Goal: Task Accomplishment & Management: Manage account settings

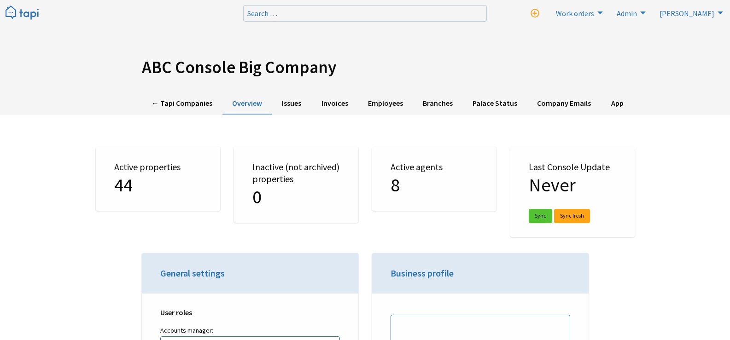
select select "TAPI"
click at [186, 107] on link "← Tapi Companies" at bounding box center [182, 104] width 81 height 23
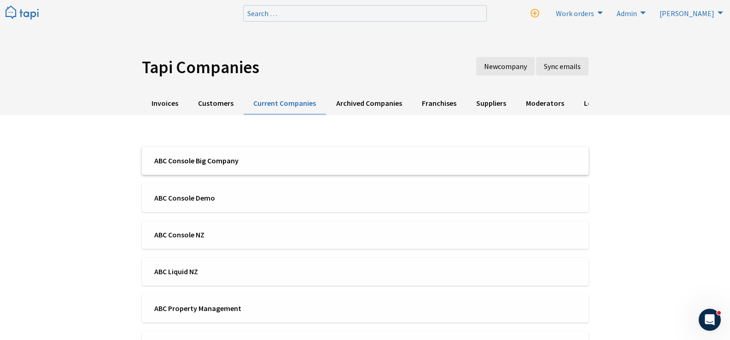
click at [252, 148] on li "ABC Console Big Company" at bounding box center [365, 161] width 446 height 28
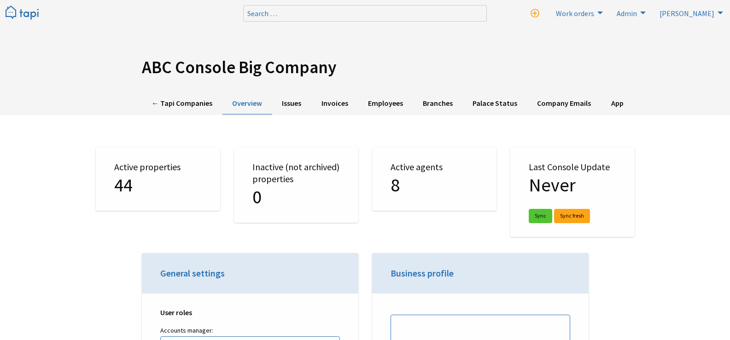
select select "TAPI"
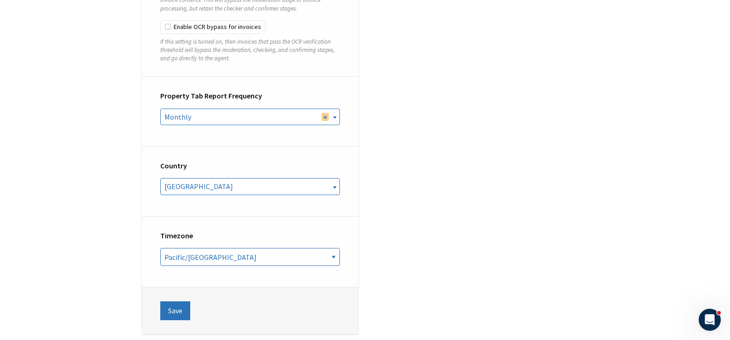
scroll to position [351, 0]
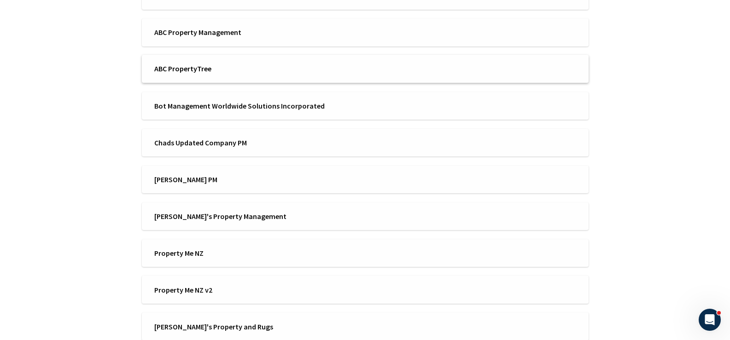
click at [216, 67] on span "ABC PropertyTree" at bounding box center [256, 69] width 205 height 10
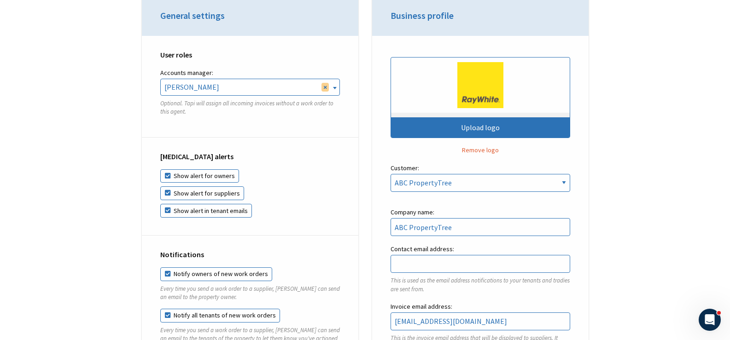
scroll to position [322, 0]
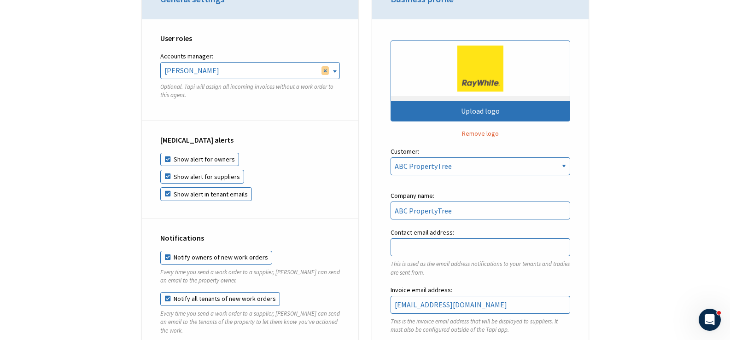
click at [317, 126] on div "Coronavirus alerts Show alert for owners Show alert for suppliers Show alert in…" at bounding box center [250, 170] width 216 height 98
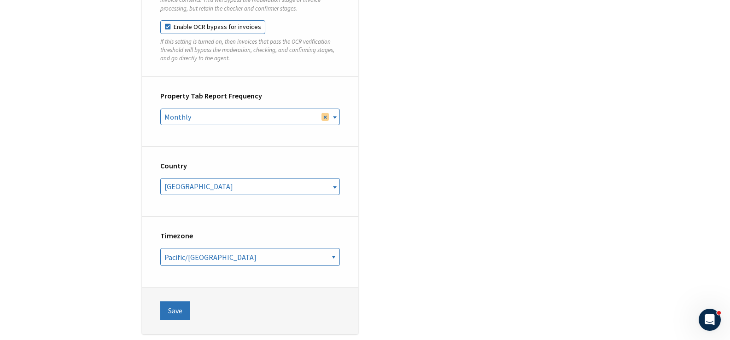
scroll to position [351, 0]
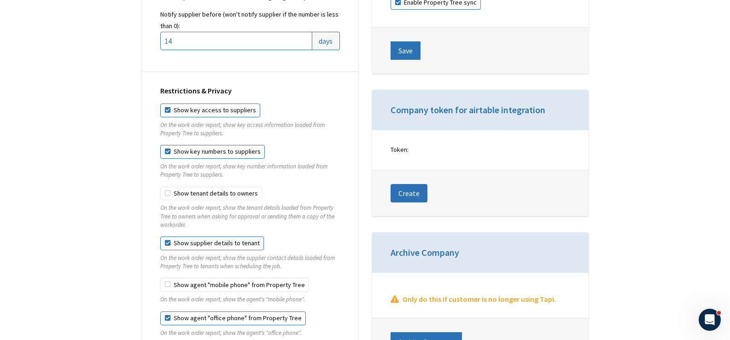
drag, startPoint x: 394, startPoint y: 186, endPoint x: 385, endPoint y: 62, distance: 123.7
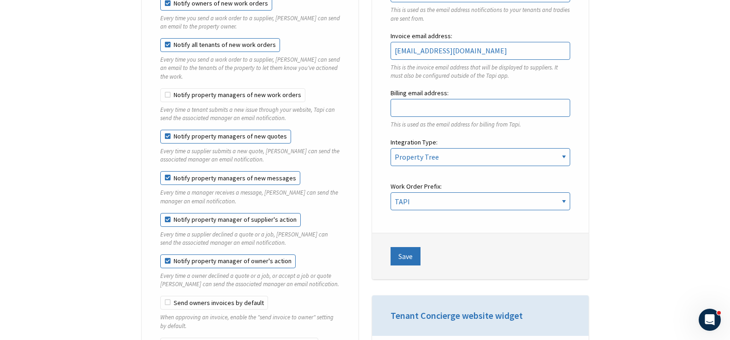
scroll to position [0, 0]
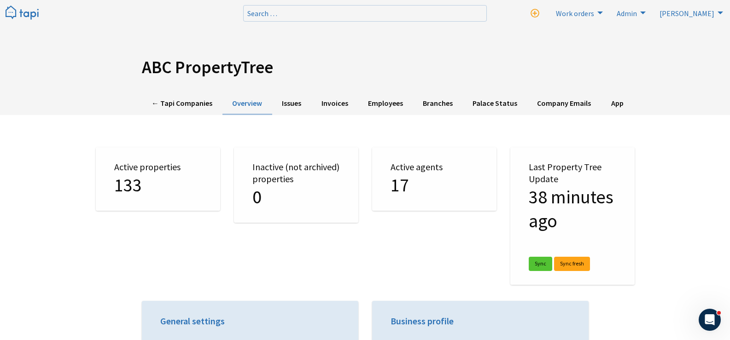
drag, startPoint x: 134, startPoint y: 112, endPoint x: 96, endPoint y: -56, distance: 172.4
click at [167, 104] on link "← Tapi Companies" at bounding box center [182, 104] width 81 height 23
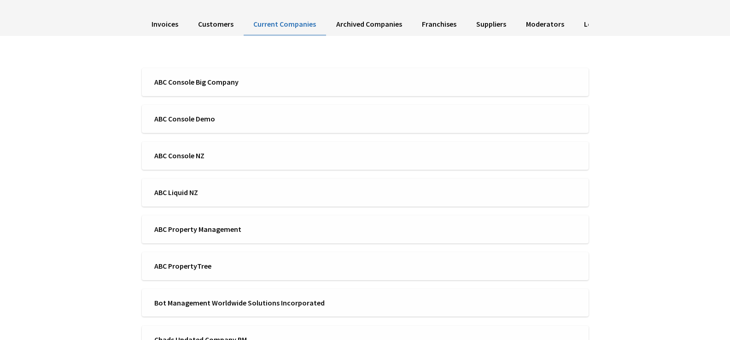
scroll to position [138, 0]
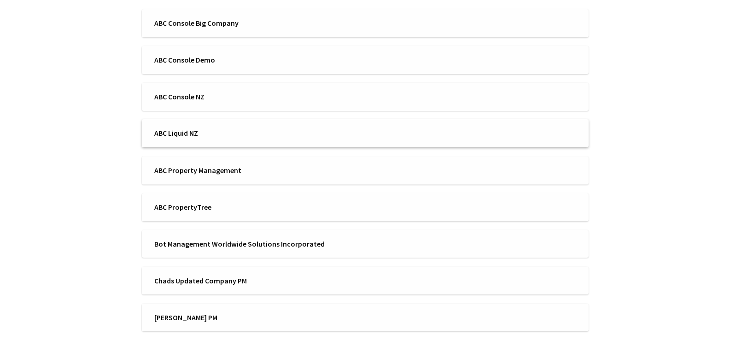
click at [227, 134] on span "ABC Liquid NZ" at bounding box center [256, 133] width 205 height 10
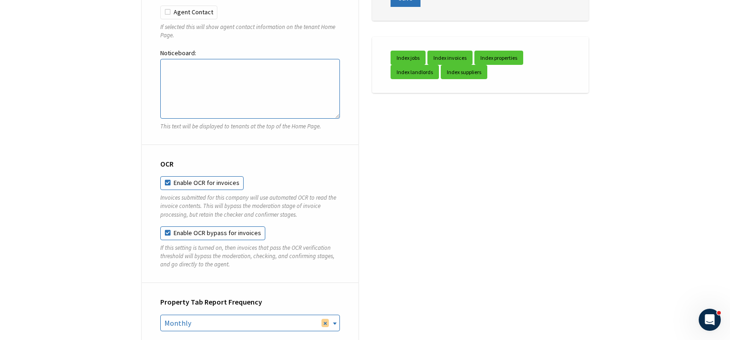
scroll to position [3038, 0]
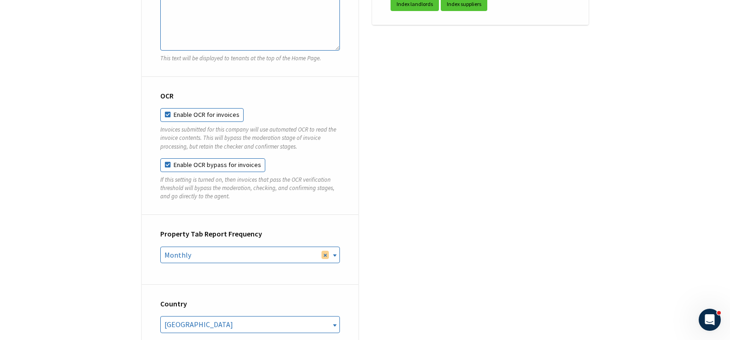
click at [254, 247] on span "× Monthly" at bounding box center [250, 255] width 179 height 16
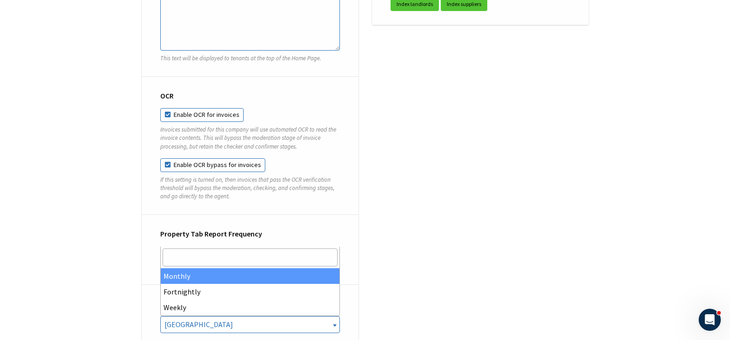
click at [254, 247] on span "× Monthly" at bounding box center [250, 255] width 179 height 16
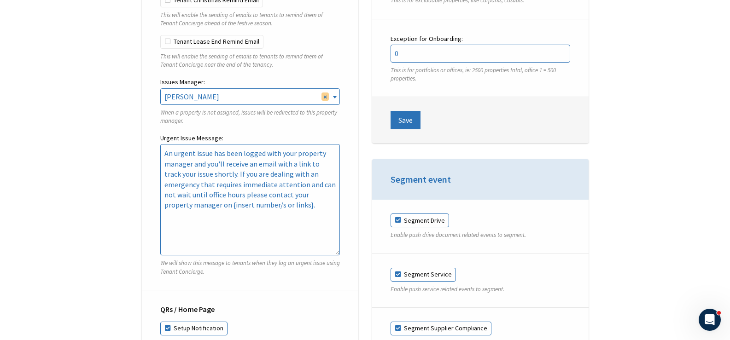
scroll to position [2486, 0]
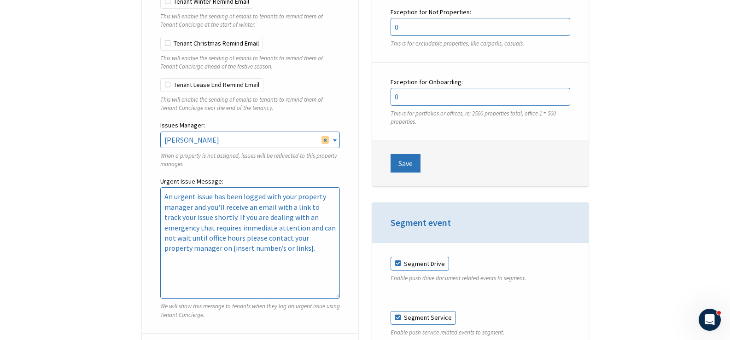
click at [340, 124] on div "Tenant Concierge Enable Tenant Concierge This will allow issues submitted via T…" at bounding box center [250, 97] width 216 height 474
click at [337, 132] on span at bounding box center [334, 140] width 9 height 17
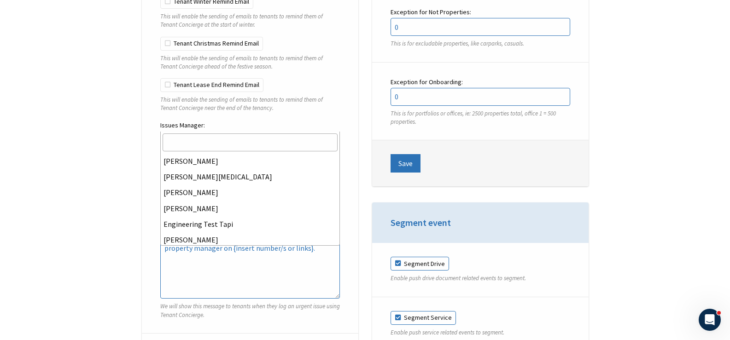
scroll to position [193, 0]
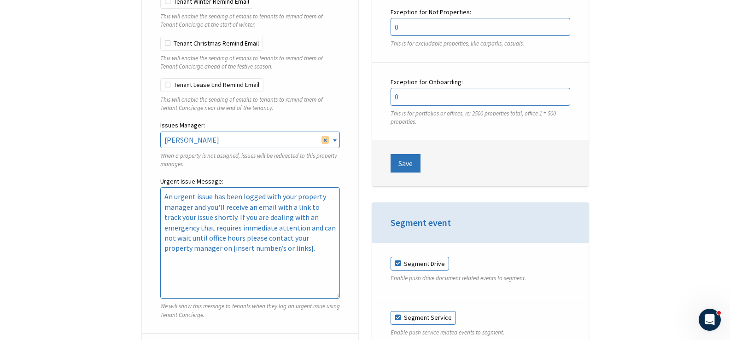
click at [337, 132] on span at bounding box center [334, 140] width 9 height 17
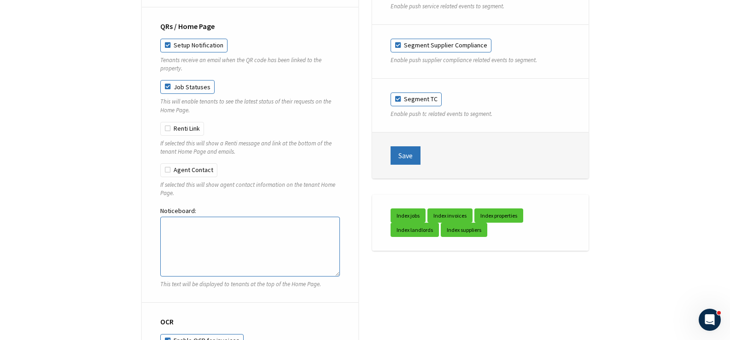
scroll to position [2854, 0]
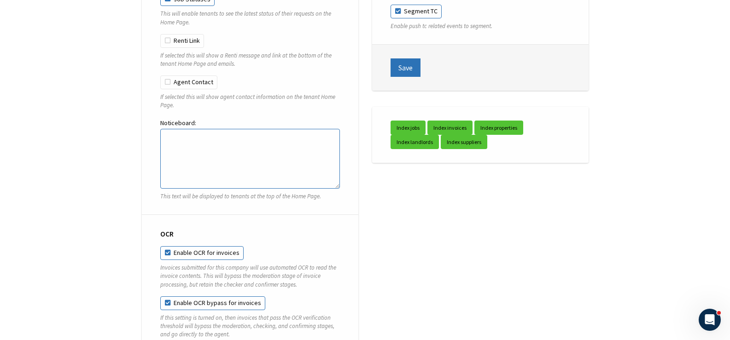
scroll to position [3108, 0]
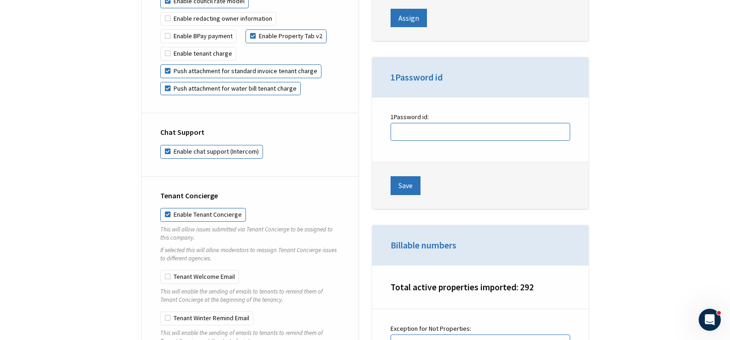
drag, startPoint x: 445, startPoint y: 263, endPoint x: 446, endPoint y: 132, distance: 130.7
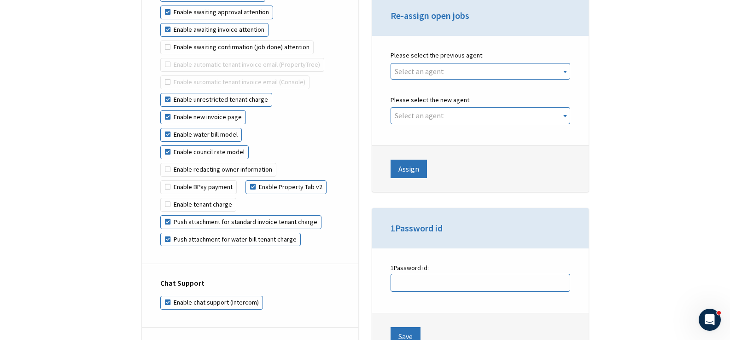
scroll to position [2115, 0]
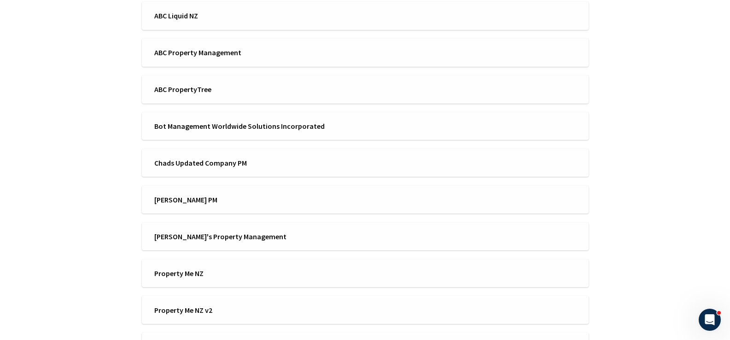
scroll to position [276, 0]
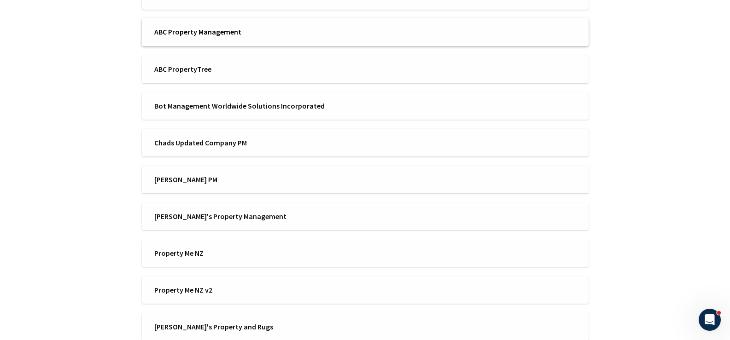
click at [261, 38] on li "ABC Property Management" at bounding box center [365, 32] width 446 height 28
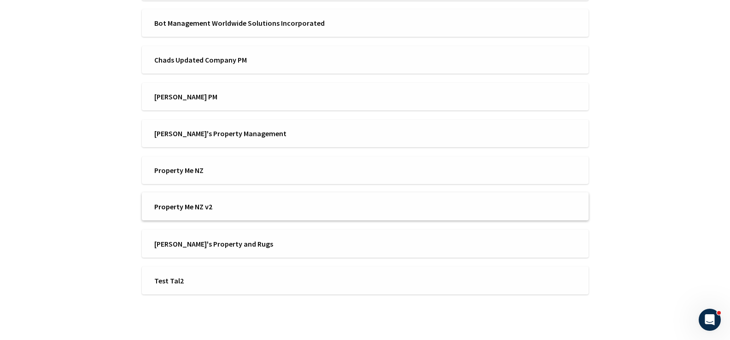
click at [180, 213] on li "Property Me NZ v2" at bounding box center [365, 206] width 446 height 28
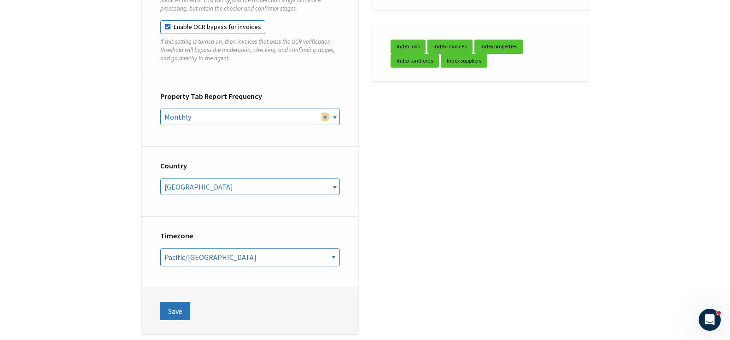
scroll to position [351, 0]
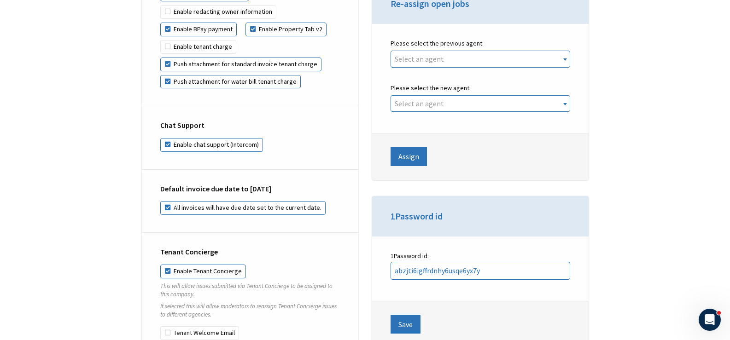
drag, startPoint x: 300, startPoint y: 30, endPoint x: 300, endPoint y: 23, distance: 7.4
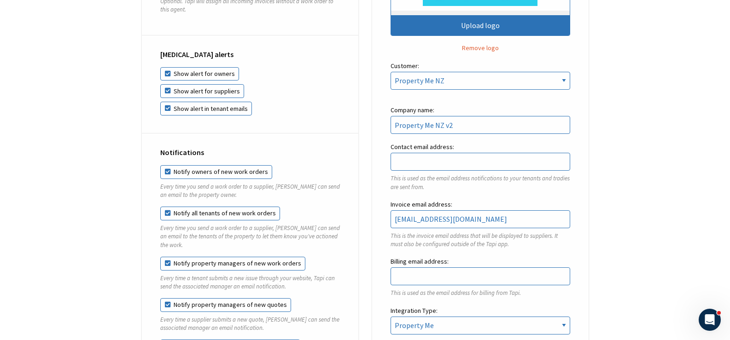
scroll to position [0, 0]
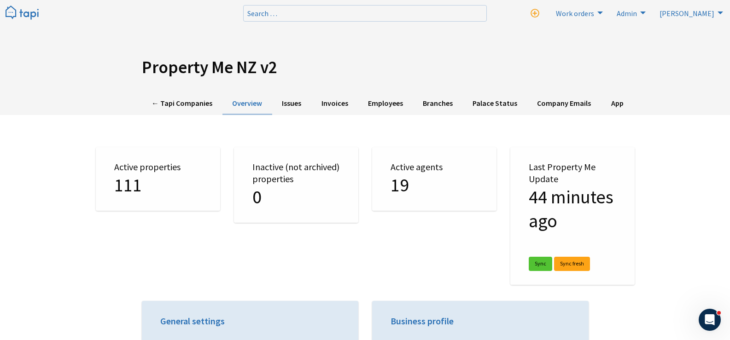
drag, startPoint x: 113, startPoint y: 44, endPoint x: 116, endPoint y: -2, distance: 46.1
click at [166, 105] on link "← Tapi Companies" at bounding box center [182, 104] width 81 height 23
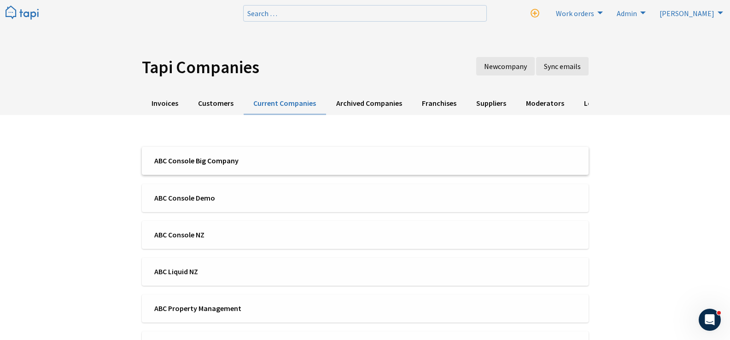
click at [235, 167] on li "ABC Console Big Company" at bounding box center [365, 161] width 446 height 28
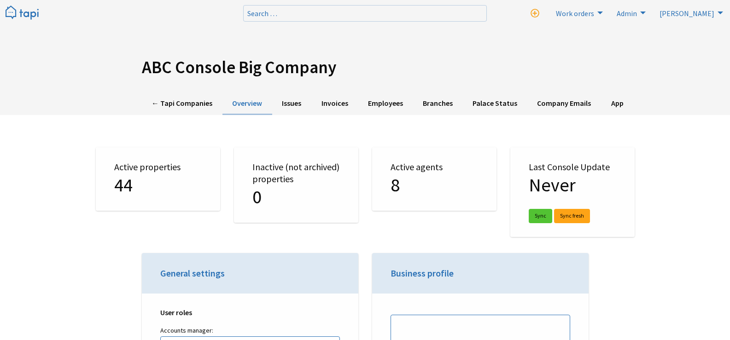
select select "TAPI"
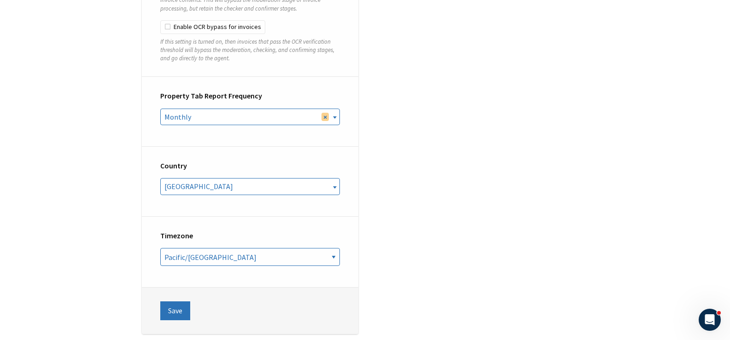
scroll to position [351, 0]
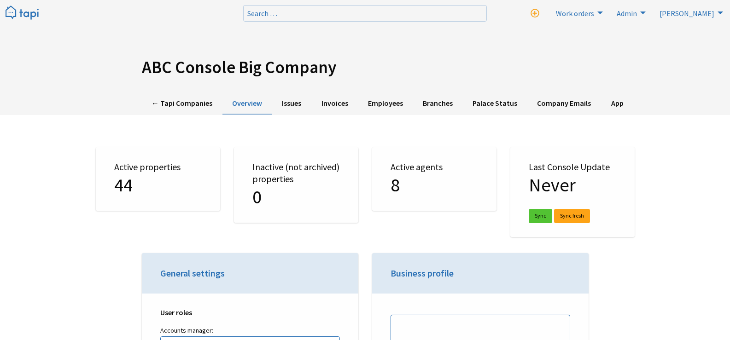
select select "TAPI"
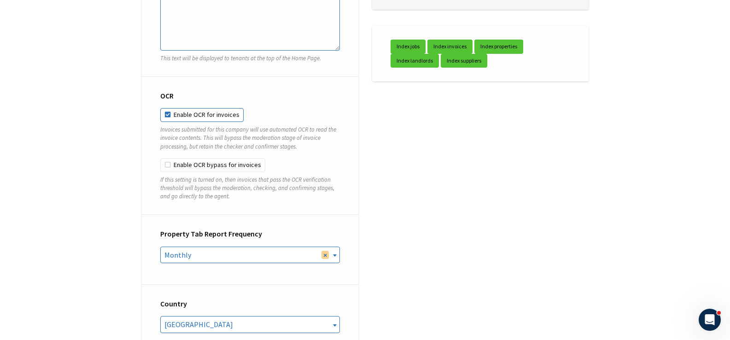
scroll to position [504, 0]
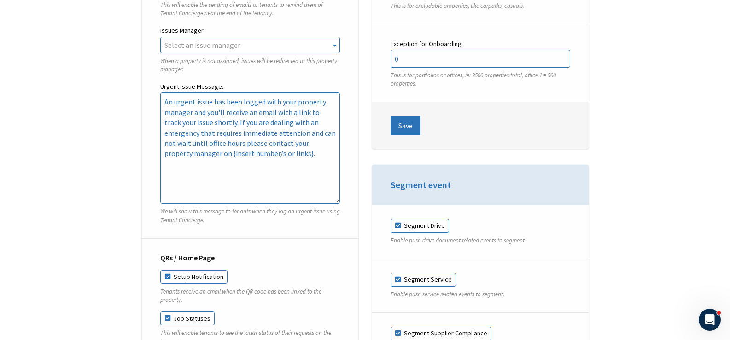
drag, startPoint x: 287, startPoint y: 134, endPoint x: 285, endPoint y: 56, distance: 78.3
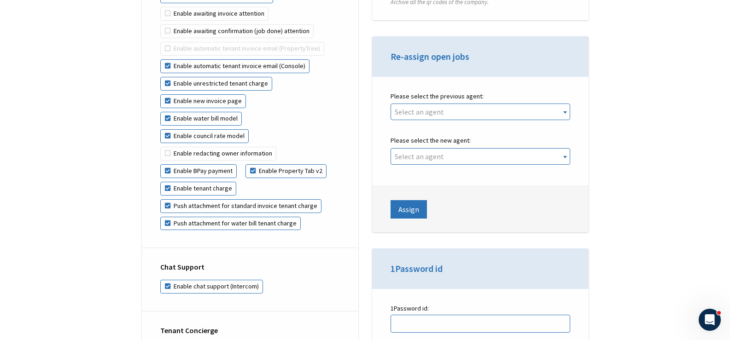
drag, startPoint x: 341, startPoint y: 29, endPoint x: 345, endPoint y: 9, distance: 20.1
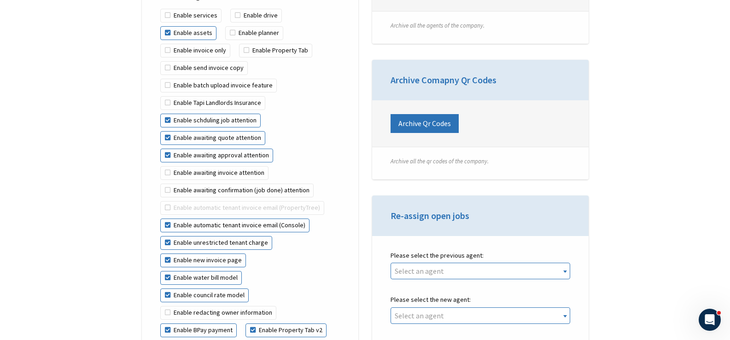
scroll to position [1747, 0]
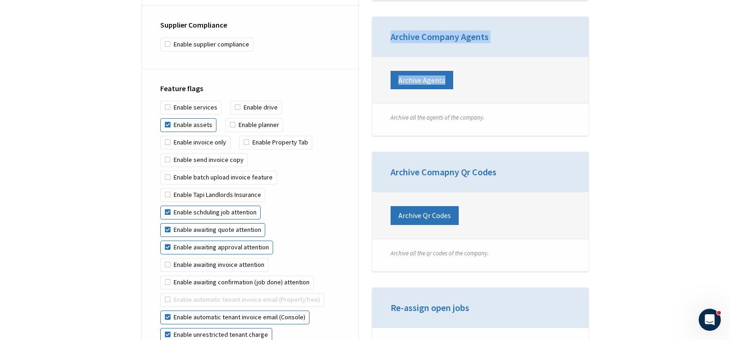
type textarea "Enable batch upload invoice feature Enable Tapi Landlords Insurance Enable schd…"
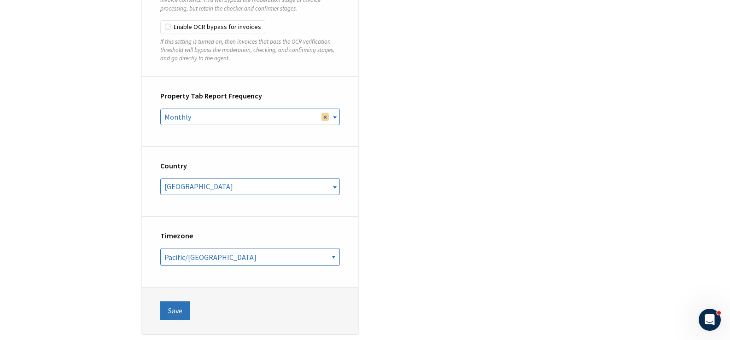
scroll to position [351, 0]
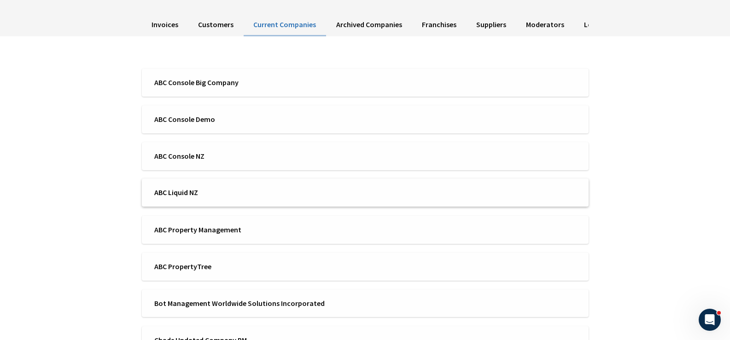
scroll to position [184, 0]
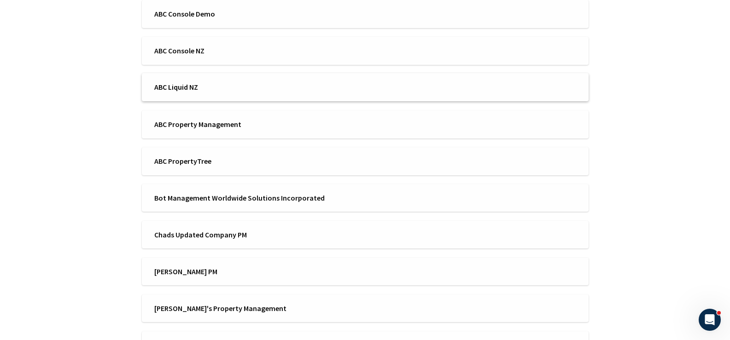
click at [197, 87] on span "ABC Liquid NZ" at bounding box center [256, 87] width 205 height 10
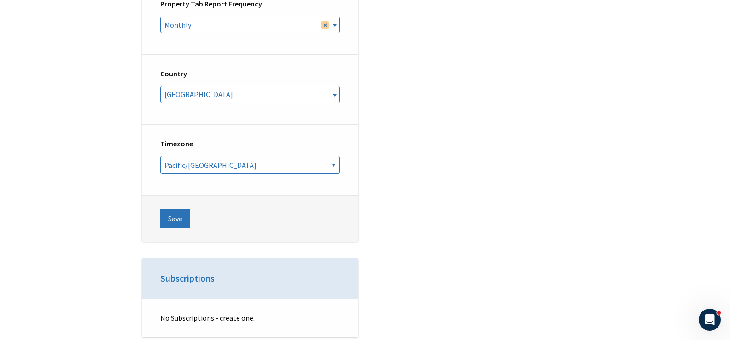
scroll to position [2158, 0]
